Goal: Transaction & Acquisition: Download file/media

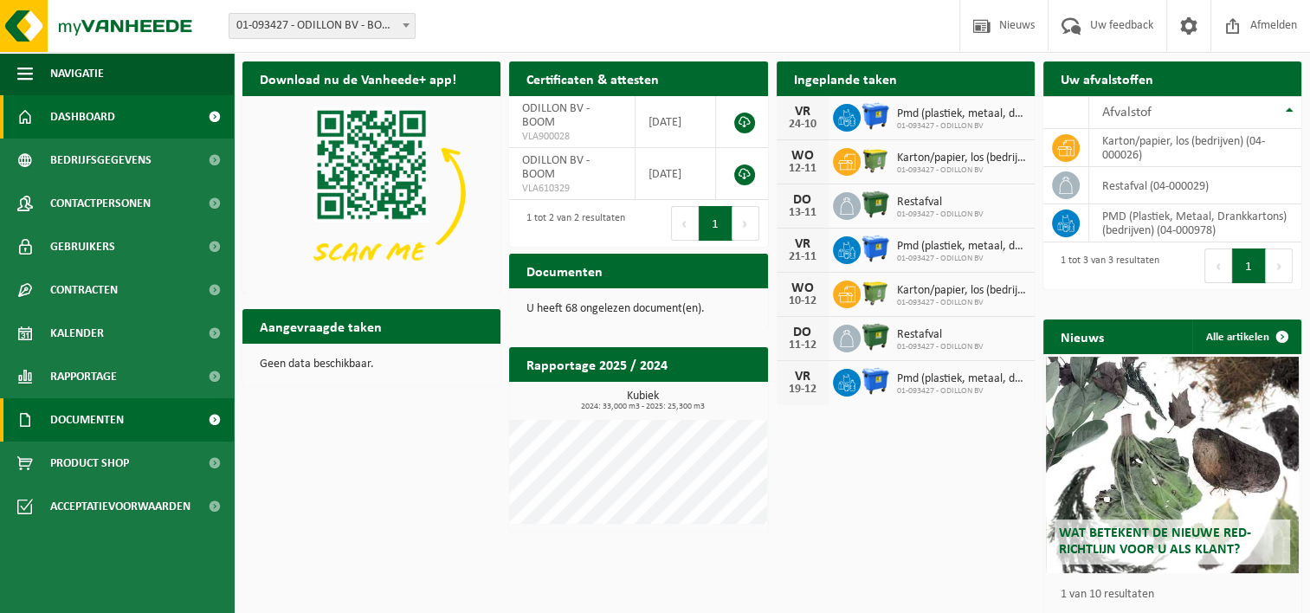
click at [90, 410] on span "Documenten" at bounding box center [87, 419] width 74 height 43
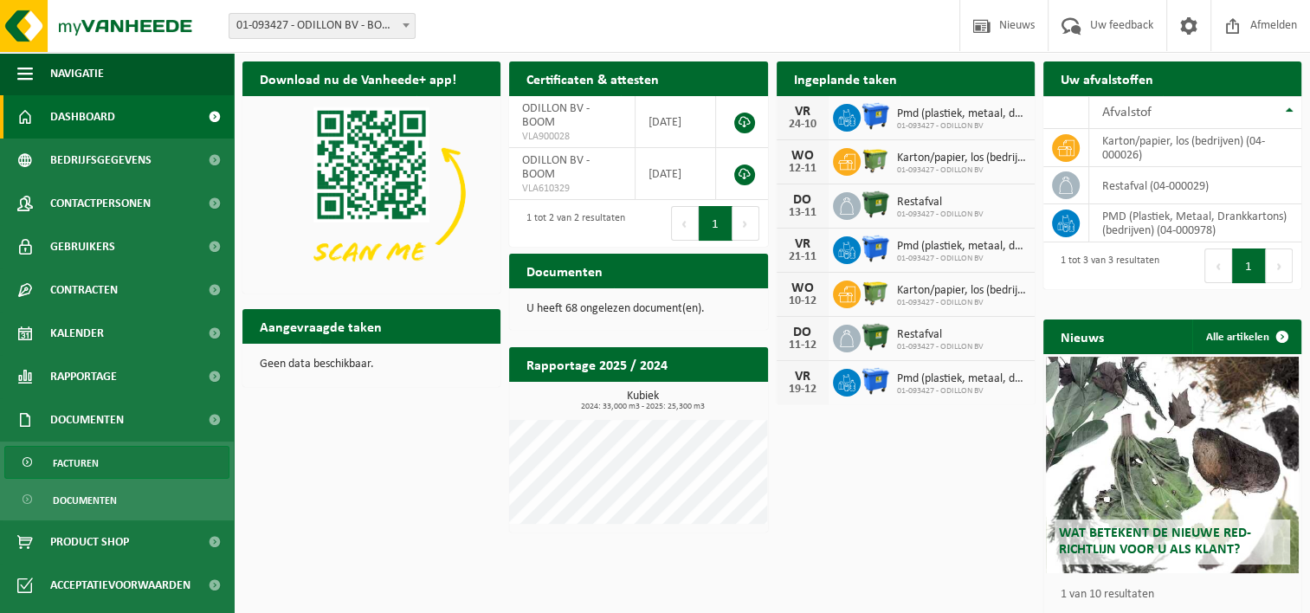
click at [73, 467] on span "Facturen" at bounding box center [76, 463] width 46 height 33
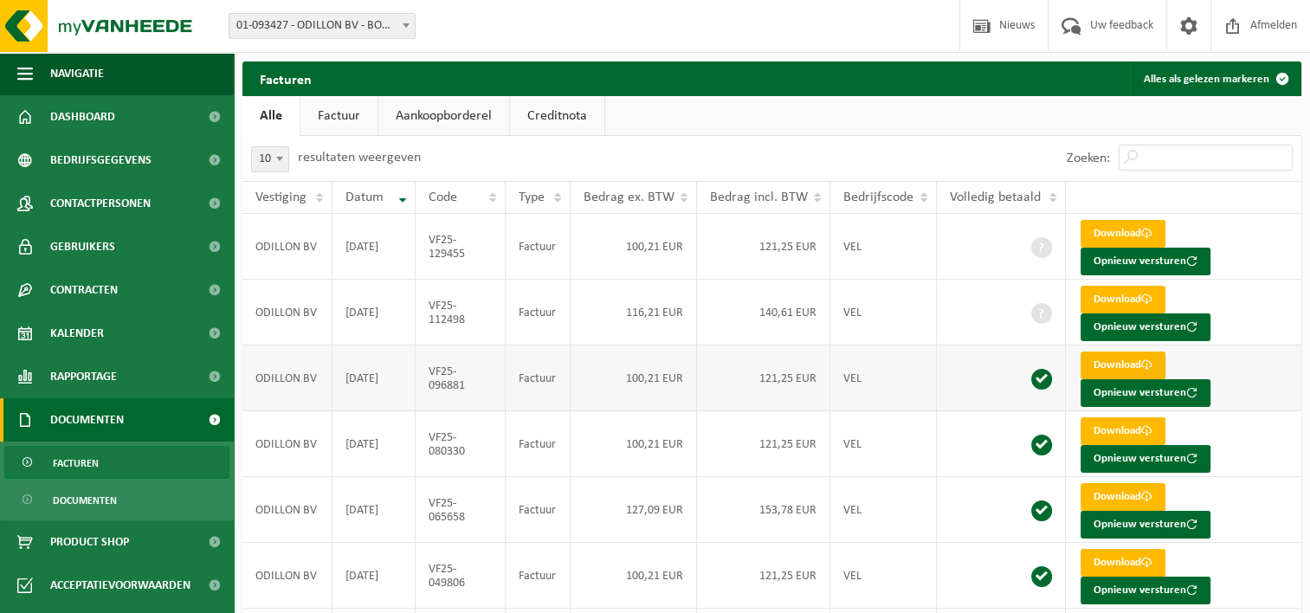
click at [1111, 361] on link "Download" at bounding box center [1123, 366] width 85 height 28
click at [1264, 436] on td "Download Opnieuw versturen" at bounding box center [1184, 444] width 236 height 66
click at [1143, 297] on link "Download" at bounding box center [1123, 300] width 85 height 28
click at [1287, 236] on td "Download Opnieuw versturen" at bounding box center [1184, 247] width 236 height 66
click at [1129, 232] on link "Download" at bounding box center [1123, 234] width 85 height 28
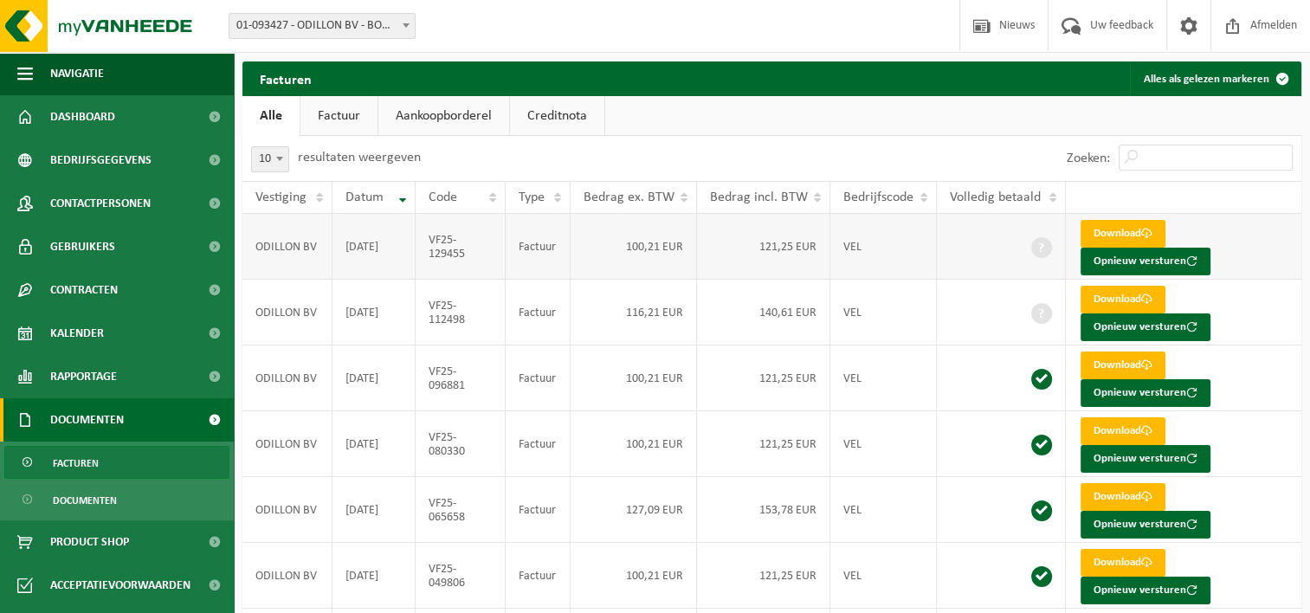
click at [1290, 244] on td "Download Opnieuw versturen" at bounding box center [1184, 247] width 236 height 66
